Goal: Share content: Share content

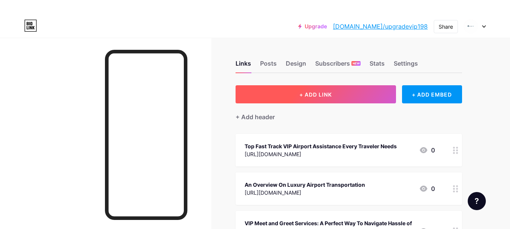
click at [328, 91] on span "+ ADD LINK" at bounding box center [316, 94] width 32 height 6
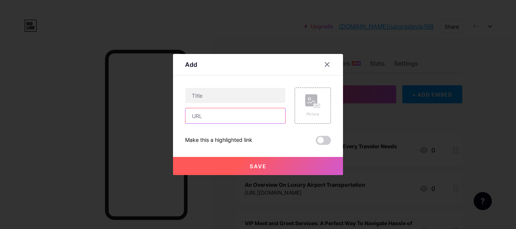
click at [217, 111] on input "text" at bounding box center [235, 115] width 100 height 15
paste input "[URL][DOMAIN_NAME]"
type input "[URL][DOMAIN_NAME]"
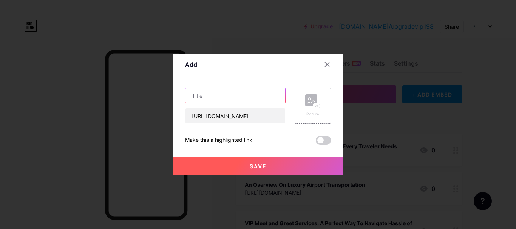
click at [242, 100] on input "text" at bounding box center [235, 95] width 100 height 15
paste input "Meet & Assist VIP Airport Assistance Service: A Brief Overview"
type input "Meet & Assist VIP Airport Assistance Service: A Brief Overview"
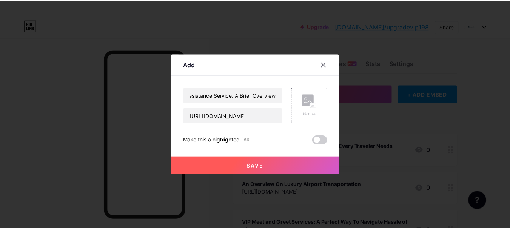
scroll to position [0, 0]
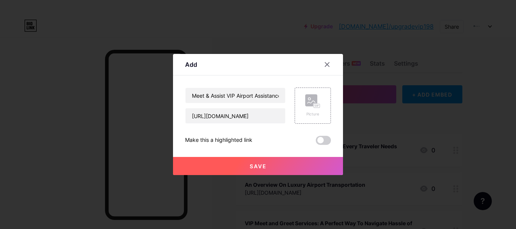
click at [322, 142] on span at bounding box center [323, 140] width 15 height 9
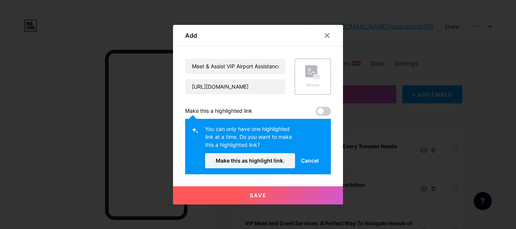
click at [322, 104] on div "Meet & Assist VIP Airport Assistance Service: A Brief Overview [URL][DOMAIN_NAM…" at bounding box center [258, 117] width 146 height 116
click at [319, 112] on span at bounding box center [323, 111] width 15 height 9
click at [261, 193] on span "Save" at bounding box center [258, 195] width 17 height 6
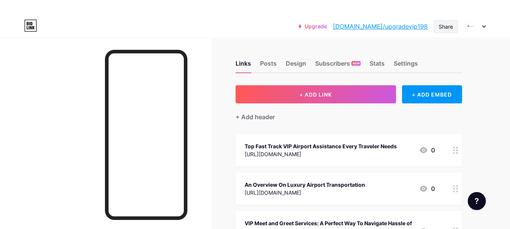
click at [447, 26] on div "Share" at bounding box center [446, 27] width 14 height 8
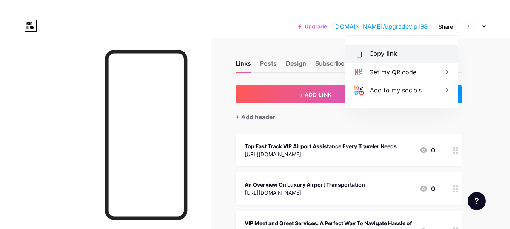
click at [392, 53] on div "Copy link" at bounding box center [383, 53] width 28 height 9
